Goal: Use online tool/utility: Use online tool/utility

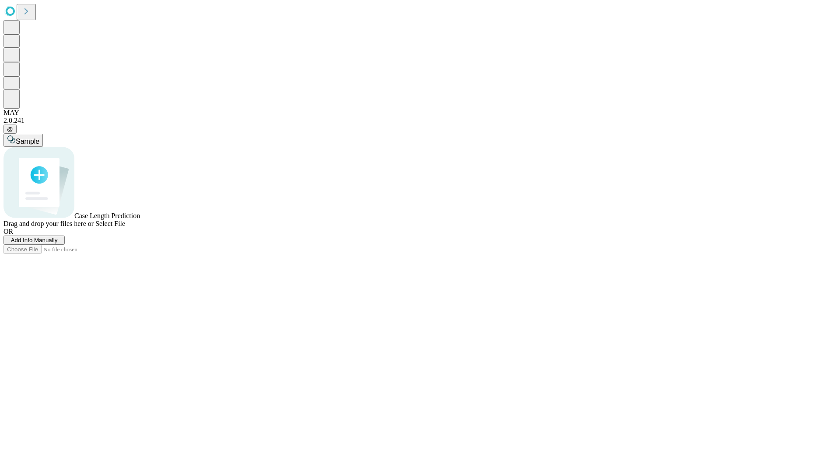
click at [58, 244] on span "Add Info Manually" at bounding box center [34, 240] width 47 height 7
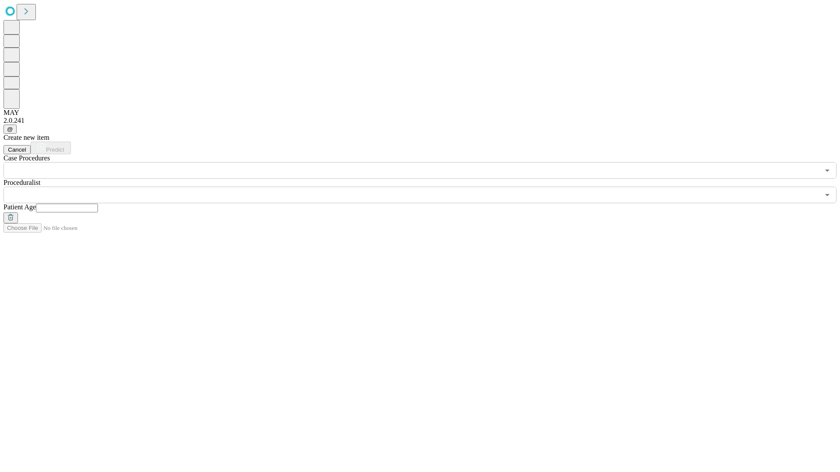
click at [98, 204] on input "text" at bounding box center [67, 208] width 62 height 9
type input "**"
click at [426, 187] on input "text" at bounding box center [411, 195] width 816 height 17
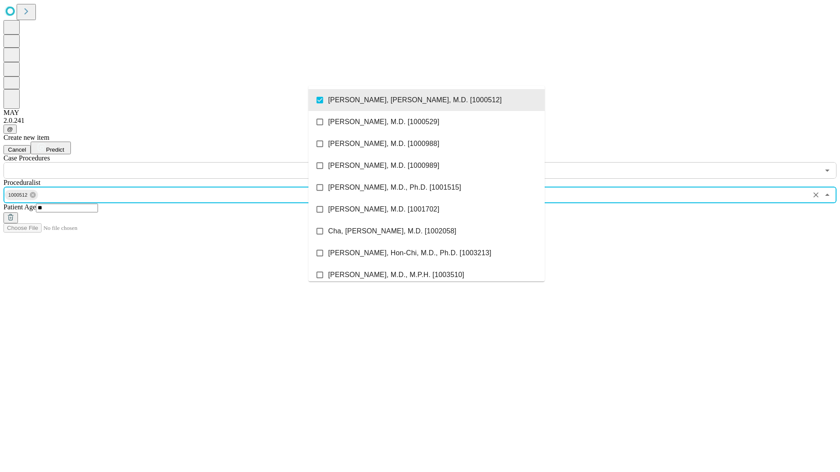
click at [184, 162] on input "text" at bounding box center [411, 170] width 816 height 17
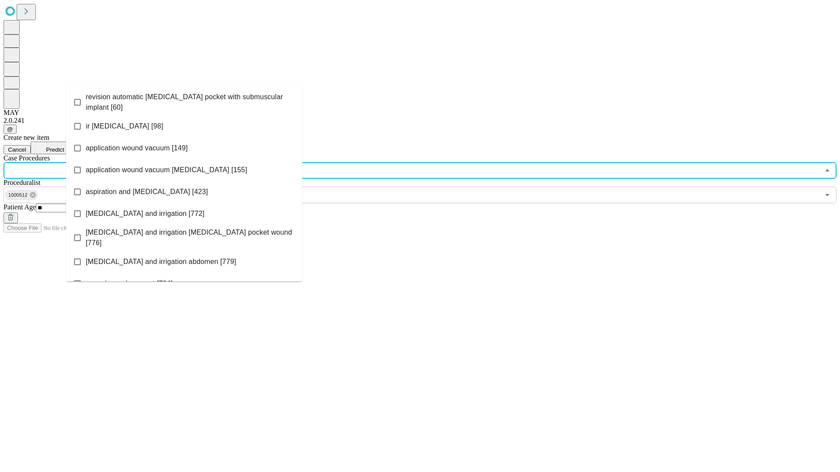
click at [184, 100] on span "revision automatic [MEDICAL_DATA] pocket with submuscular implant [60]" at bounding box center [191, 102] width 210 height 21
click at [64, 147] on span "Predict" at bounding box center [55, 150] width 18 height 7
